Goal: Information Seeking & Learning: Check status

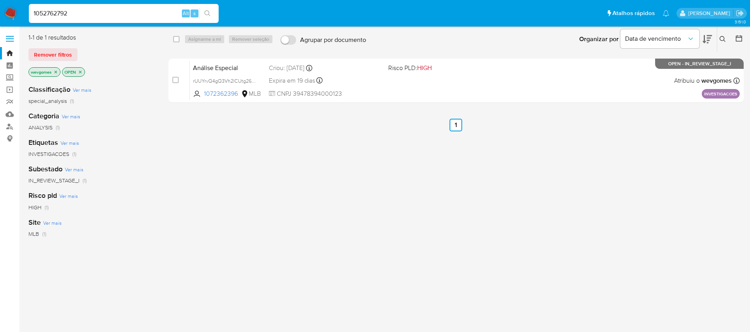
type input "1052762792"
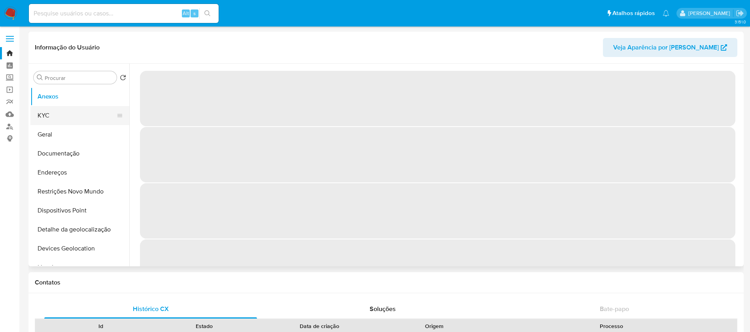
click at [54, 123] on button "KYC" at bounding box center [76, 115] width 92 height 19
select select "10"
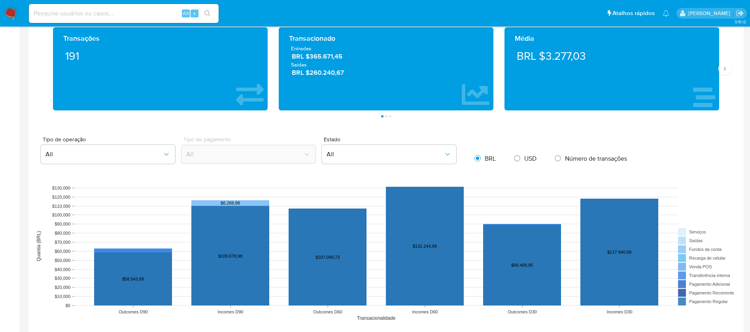
scroll to position [395, 0]
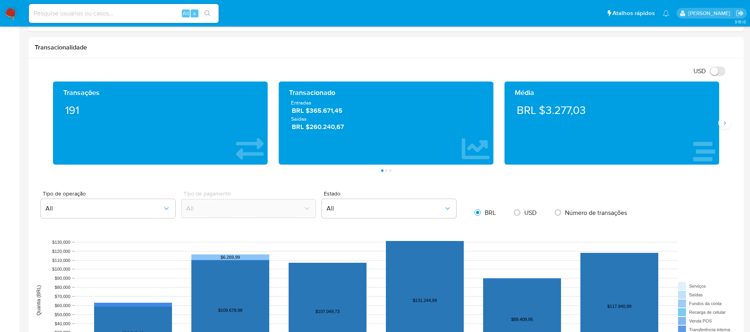
click at [128, 13] on input at bounding box center [124, 13] width 190 height 10
paste input "1829088274"
type input "1829088274"
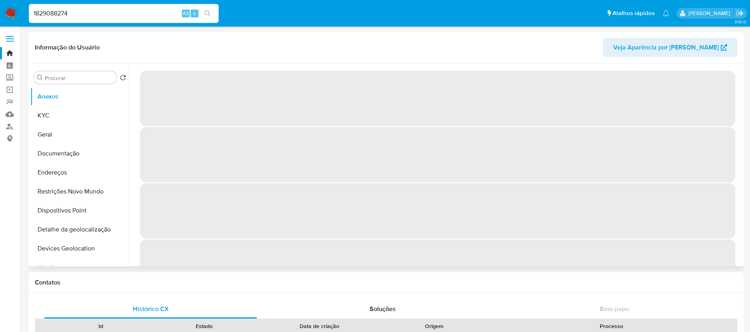
select select "10"
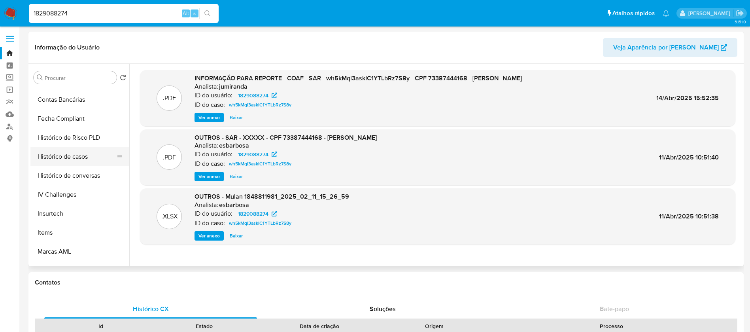
scroll to position [334, 0]
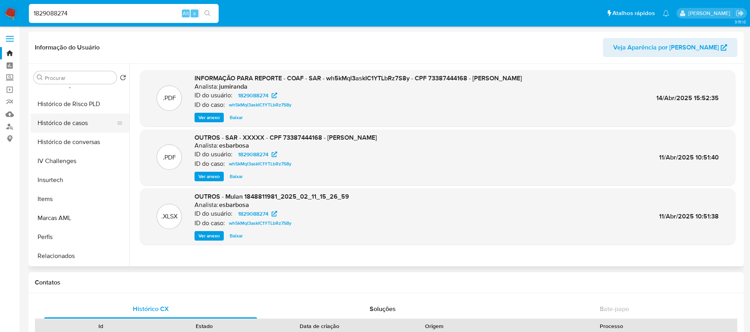
click at [58, 121] on button "Histórico de casos" at bounding box center [76, 122] width 92 height 19
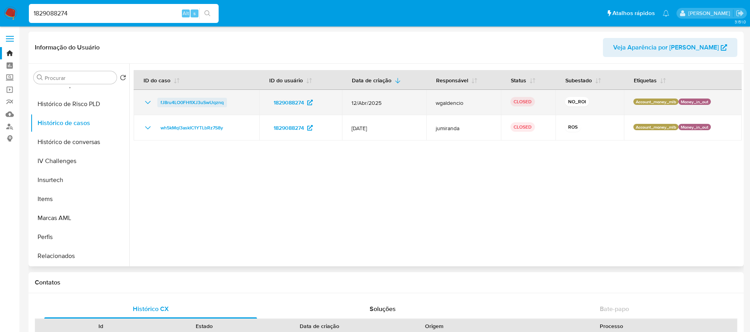
click at [202, 106] on span "fJ8ru4LO0FHfIXJ3uSwUqznq" at bounding box center [191, 102] width 63 height 9
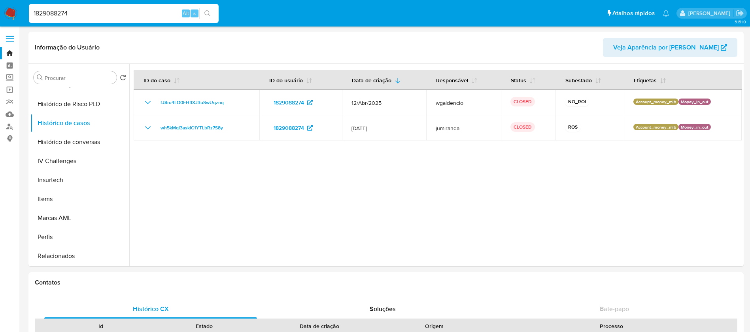
click at [107, 15] on input "1829088274" at bounding box center [124, 13] width 190 height 10
paste input "260492027"
type input "260492027"
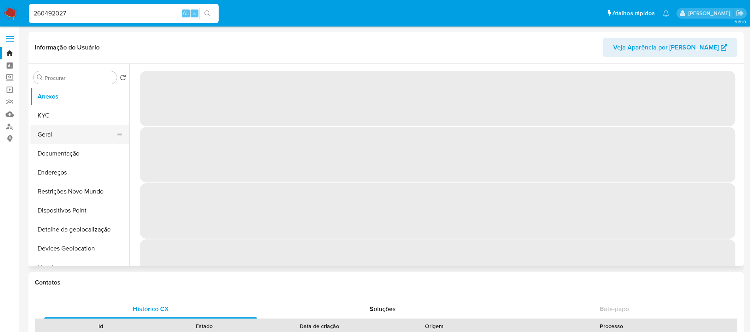
select select "10"
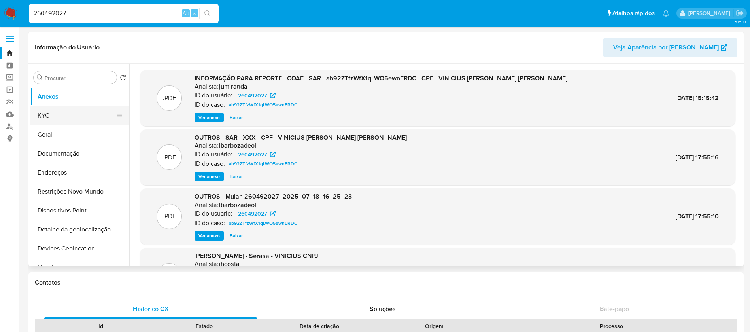
click at [50, 122] on button "KYC" at bounding box center [76, 115] width 92 height 19
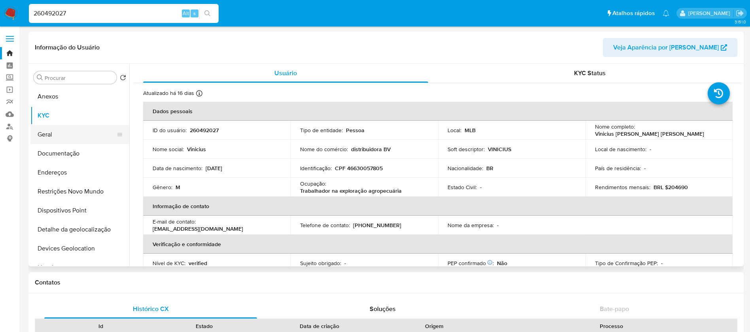
click at [50, 138] on button "Geral" at bounding box center [76, 134] width 92 height 19
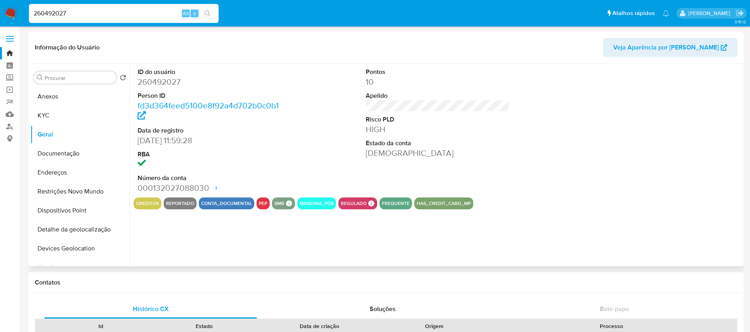
click at [161, 88] on dl "ID do usuário 260492027 Person ID fd3d364feed5100e8f92a4d702b0c0b1 Data de regi…" at bounding box center [210, 131] width 144 height 126
click at [160, 83] on dd "260492027" at bounding box center [210, 81] width 144 height 11
copy dd "260492027"
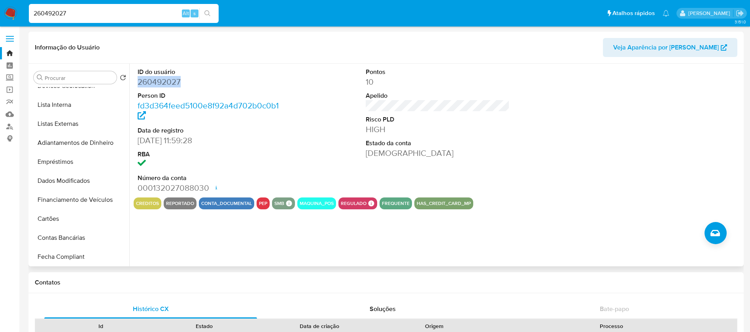
scroll to position [334, 0]
click at [53, 126] on button "Histórico de casos" at bounding box center [76, 122] width 92 height 19
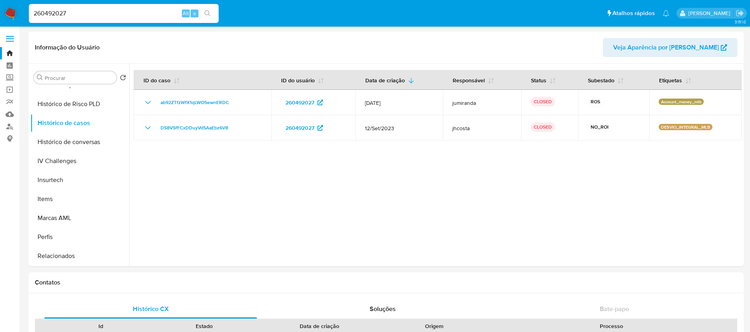
click at [11, 11] on img at bounding box center [10, 13] width 13 height 13
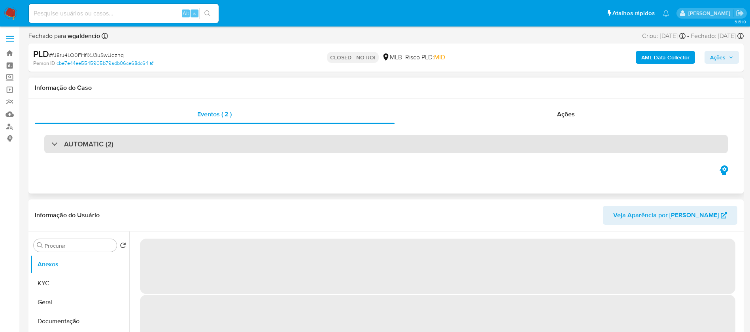
click at [194, 150] on div "AUTOMATIC (2)" at bounding box center [385, 144] width 683 height 18
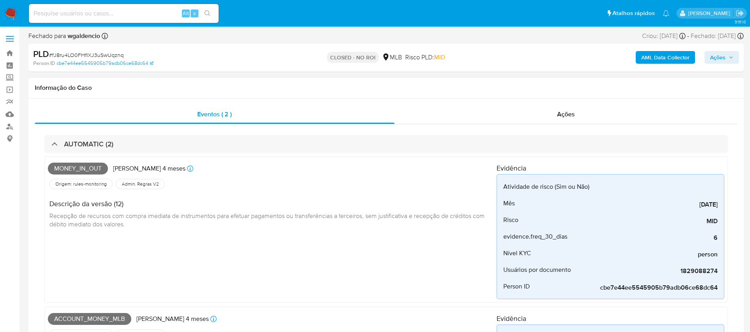
select select "10"
click at [67, 17] on input at bounding box center [124, 13] width 190 height 10
type input "260492027"
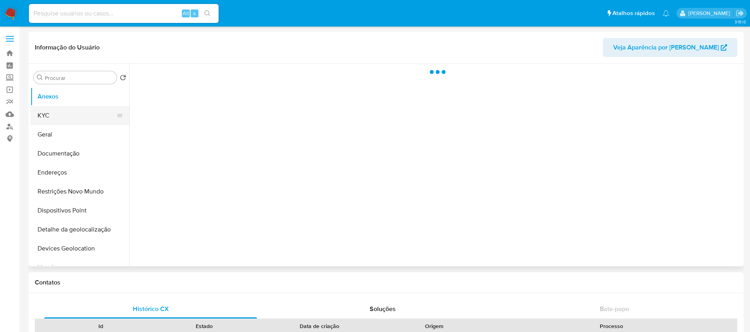
click at [60, 120] on button "KYC" at bounding box center [76, 115] width 92 height 19
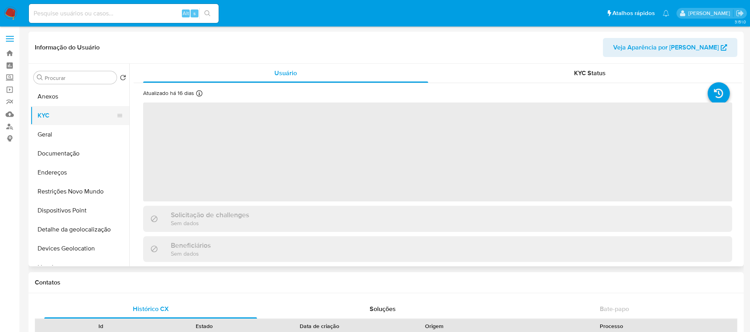
select select "10"
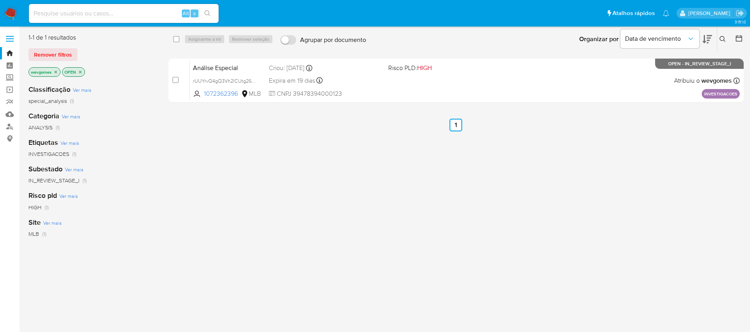
click at [74, 14] on input at bounding box center [124, 13] width 190 height 10
click at [107, 14] on input at bounding box center [124, 13] width 190 height 10
paste input "722424164"
type input "722424164"
click at [67, 17] on input at bounding box center [124, 13] width 190 height 10
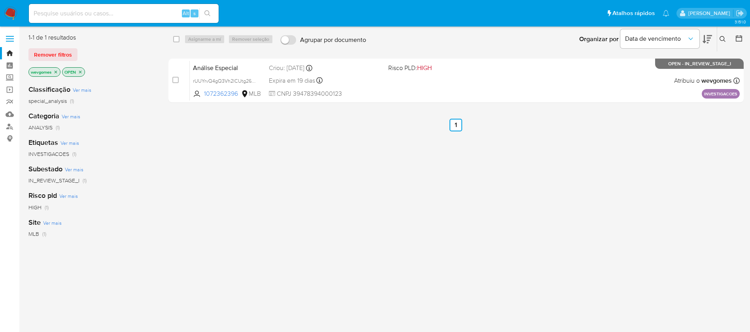
click at [91, 15] on input at bounding box center [124, 13] width 190 height 10
paste input "722424164"
type input "722424164"
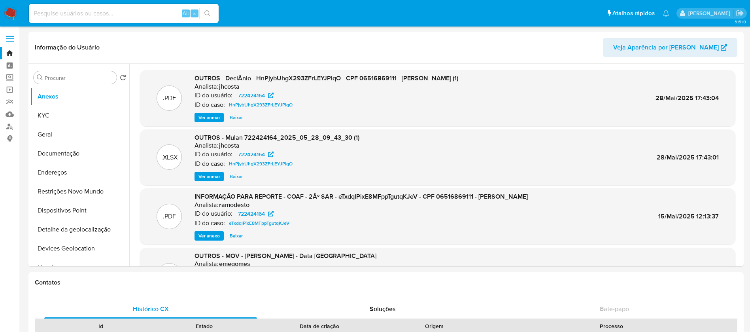
select select "10"
click at [62, 193] on button "Restrições Novo Mundo" at bounding box center [76, 191] width 92 height 19
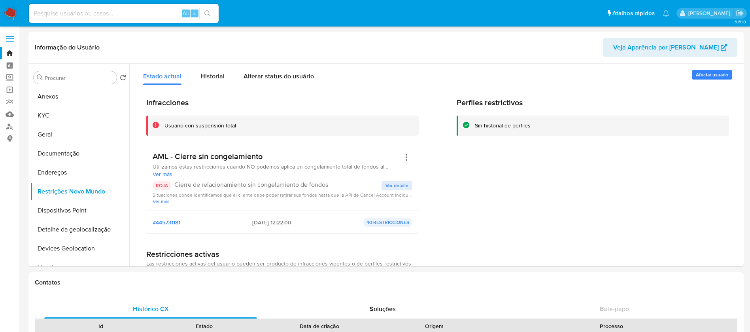
click at [111, 13] on input at bounding box center [124, 13] width 190 height 10
paste input "128067210"
type input "128067210"
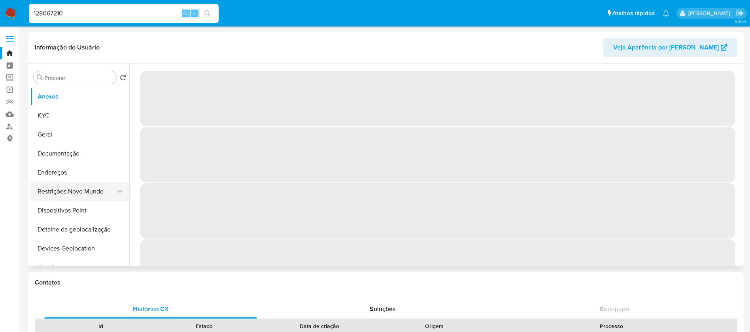
click at [62, 193] on button "Restrições Novo Mundo" at bounding box center [76, 191] width 92 height 19
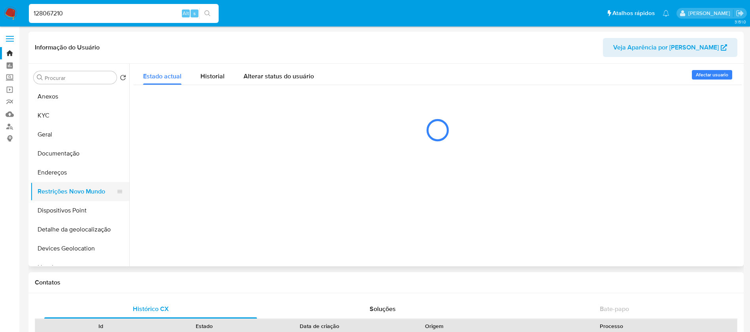
select select "10"
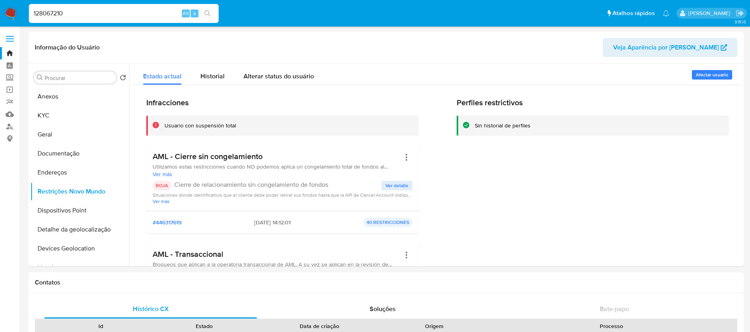
click at [85, 15] on input "128067210" at bounding box center [124, 13] width 190 height 10
paste input "722424164"
type input "722424164"
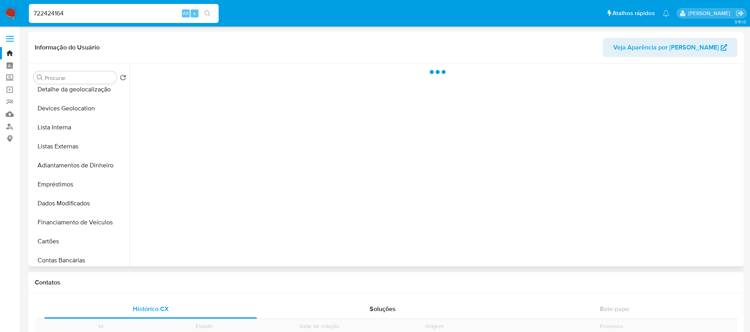
scroll to position [334, 0]
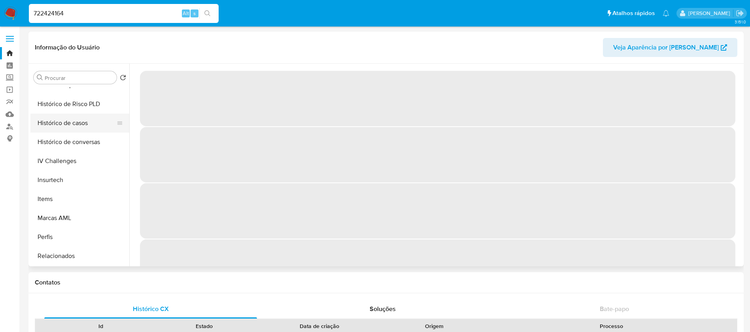
click at [48, 126] on button "Histórico de casos" at bounding box center [76, 122] width 92 height 19
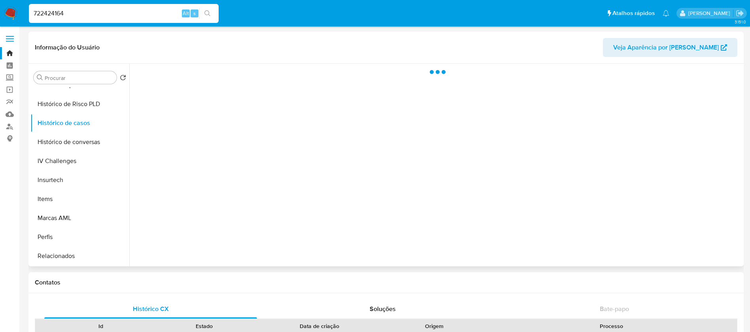
select select "10"
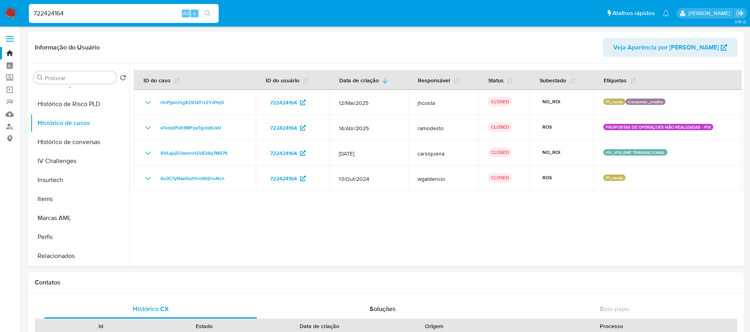
click at [82, 12] on input "722424164" at bounding box center [124, 13] width 190 height 10
paste input "93731876"
type input "93731876"
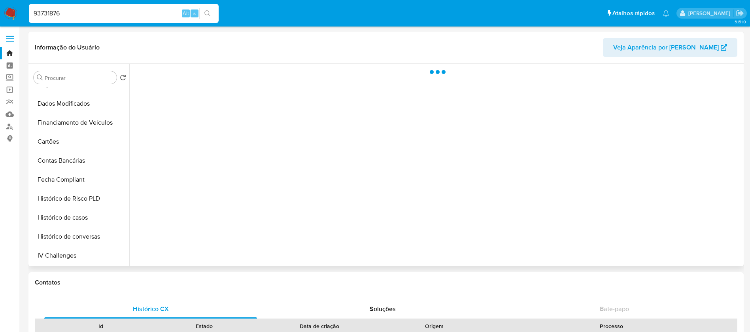
scroll to position [334, 0]
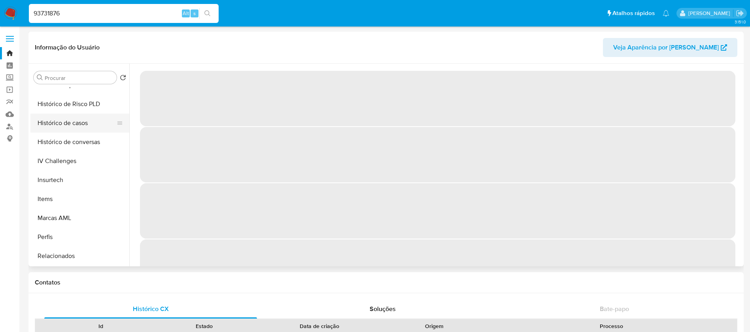
click at [57, 129] on button "Histórico de casos" at bounding box center [76, 122] width 92 height 19
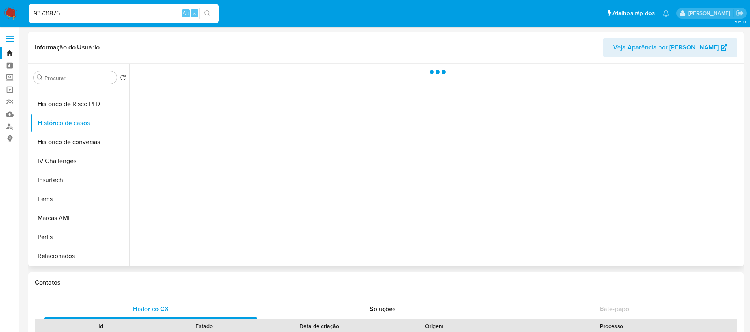
select select "10"
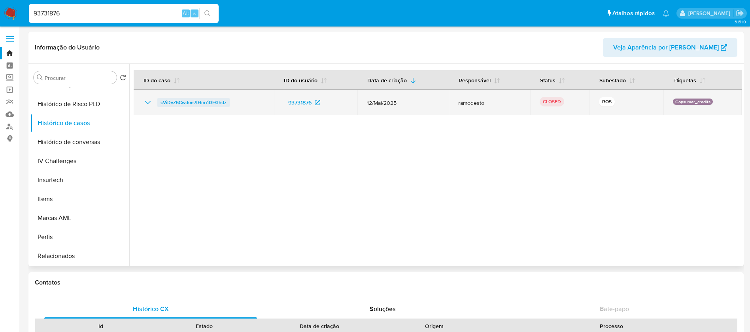
click at [189, 102] on span "cViDvZ6Cwdoe7tHm7iDFGhdz" at bounding box center [193, 102] width 66 height 9
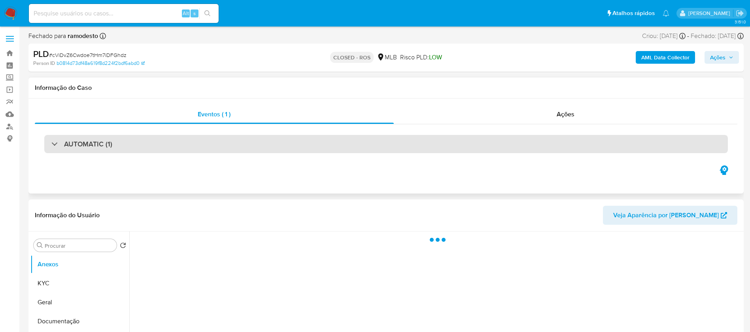
click at [297, 148] on div "AUTOMATIC (1)" at bounding box center [385, 144] width 683 height 18
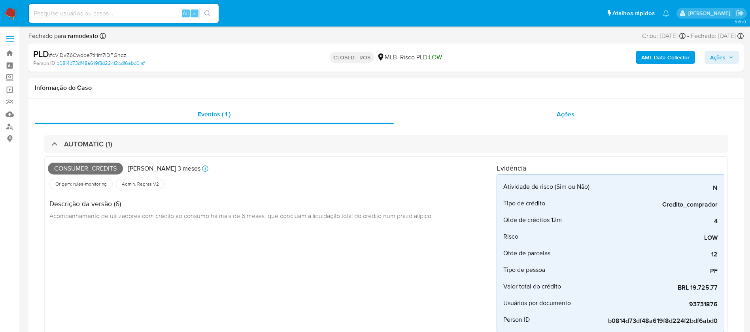
click at [471, 115] on div "Ações" at bounding box center [566, 114] width 344 height 19
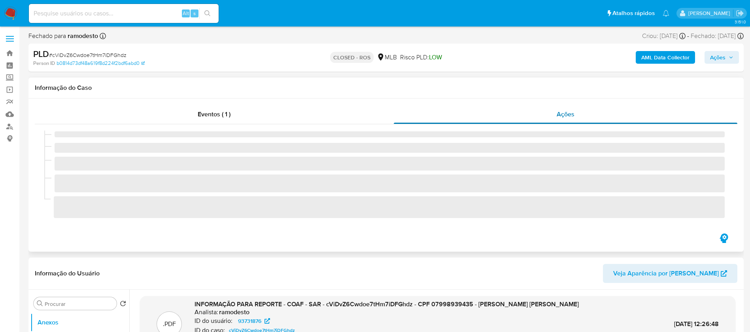
select select "10"
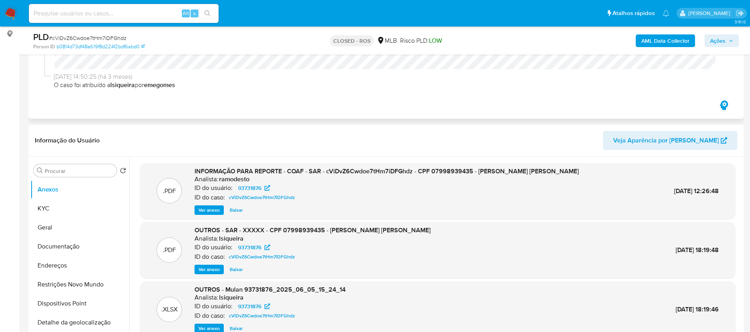
scroll to position [158, 0]
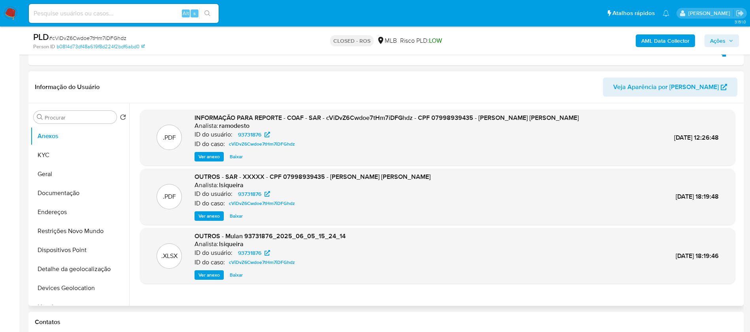
click at [208, 157] on span "Ver anexo" at bounding box center [208, 157] width 21 height 8
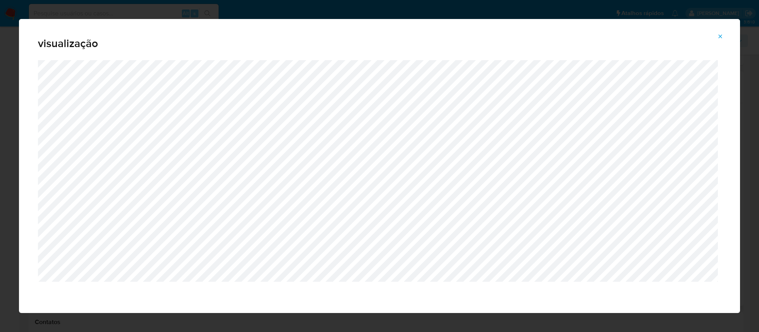
click at [720, 37] on icon "Attachment preview" at bounding box center [720, 36] width 6 height 6
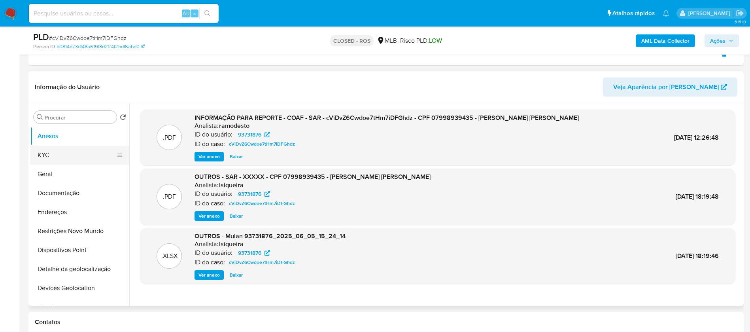
click at [45, 157] on button "KYC" at bounding box center [76, 154] width 92 height 19
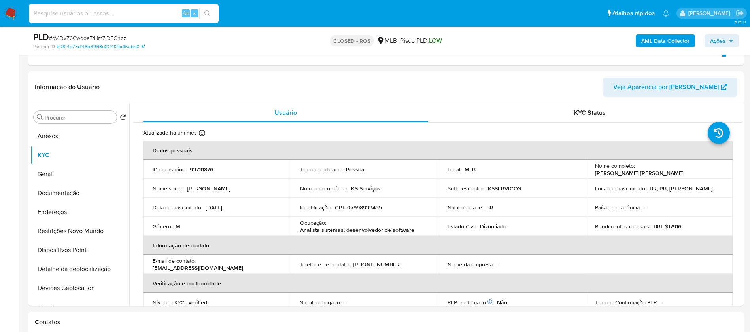
click at [93, 15] on input at bounding box center [124, 13] width 190 height 10
paste input "310245090"
type input "310245090"
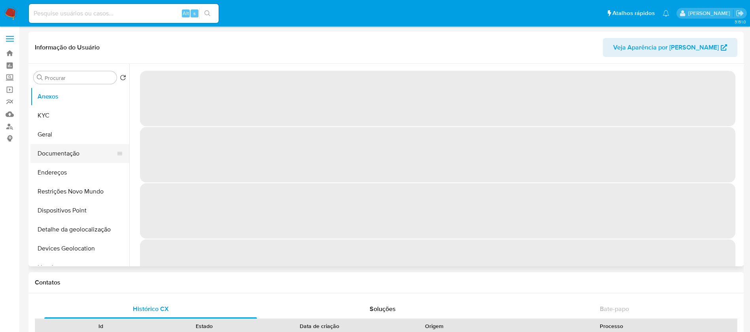
select select "10"
click at [61, 152] on button "Documentação" at bounding box center [76, 153] width 92 height 19
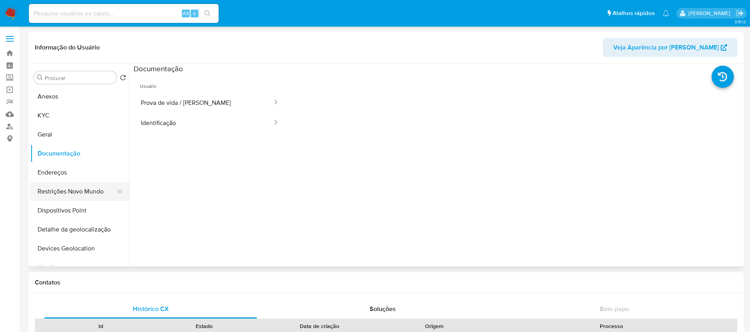
click at [68, 196] on button "Restrições Novo Mundo" at bounding box center [76, 191] width 92 height 19
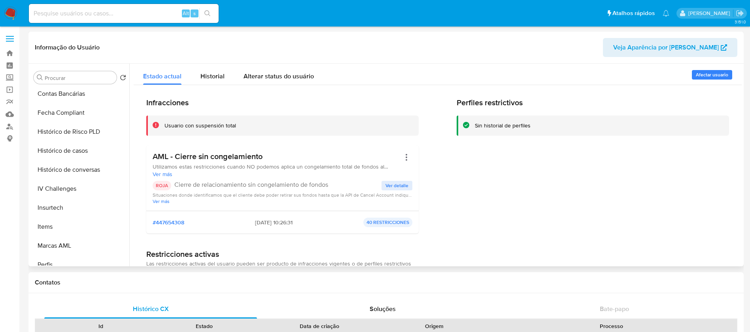
scroll to position [316, 0]
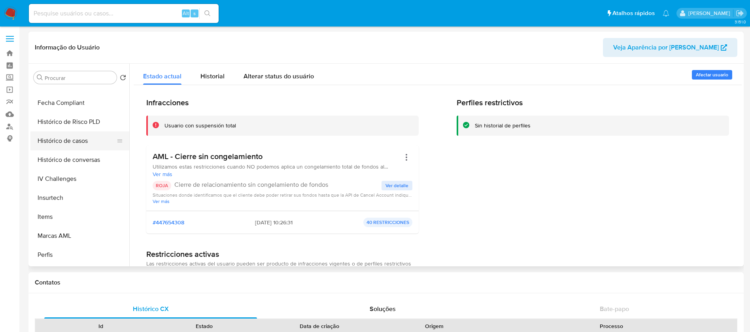
click at [57, 141] on button "Histórico de casos" at bounding box center [76, 140] width 92 height 19
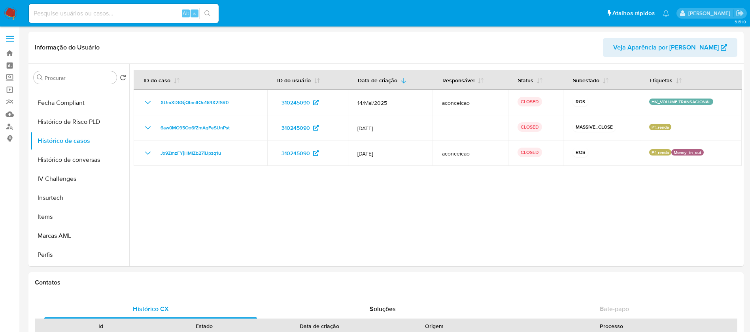
click at [59, 13] on input at bounding box center [124, 13] width 190 height 10
paste input "722424164"
type input "722424164"
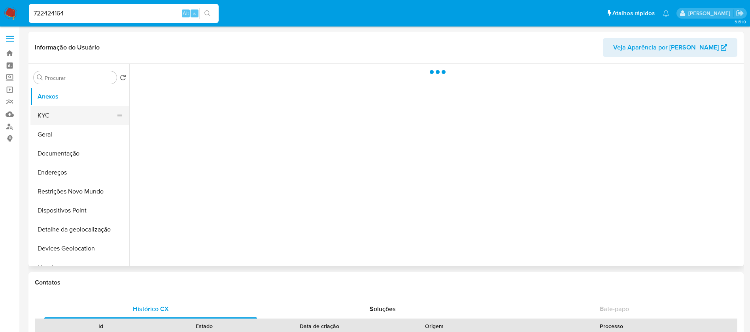
click at [52, 119] on button "KYC" at bounding box center [76, 115] width 92 height 19
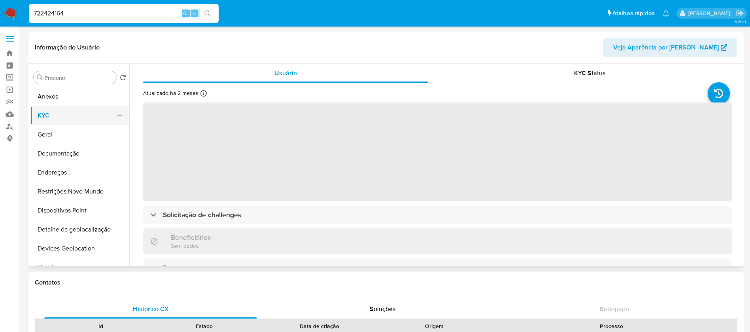
select select "10"
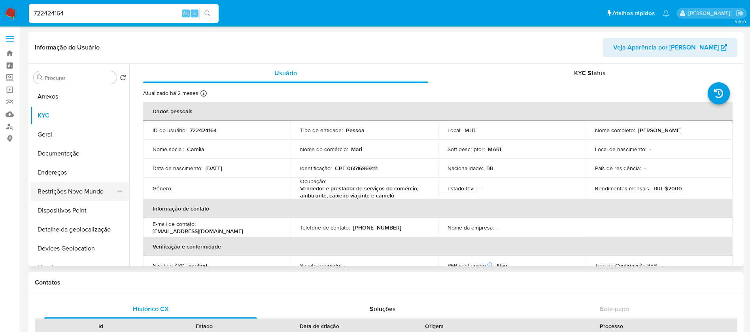
click at [64, 187] on button "Restrições Novo Mundo" at bounding box center [76, 191] width 92 height 19
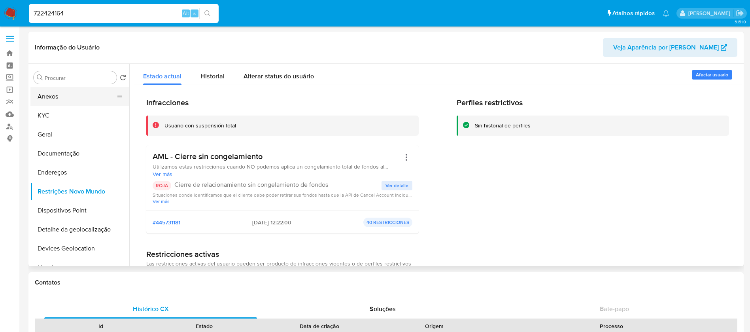
click at [49, 98] on button "Anexos" at bounding box center [76, 96] width 92 height 19
